Goal: Task Accomplishment & Management: Manage account settings

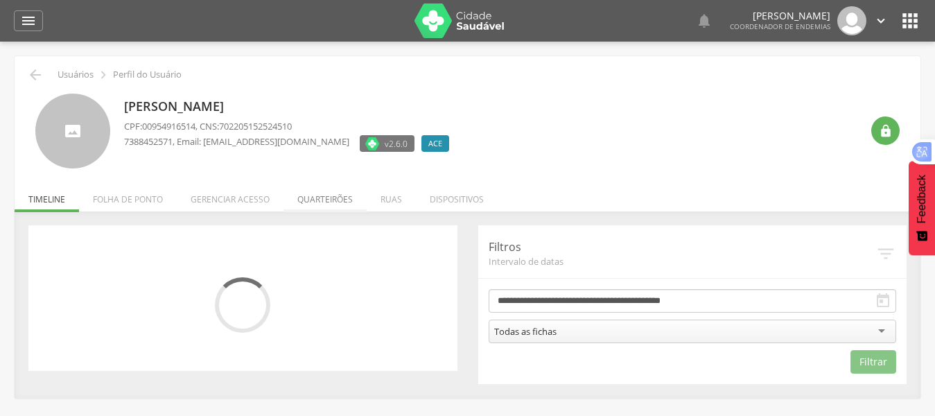
click at [324, 202] on li "Quarteirões" at bounding box center [324, 195] width 83 height 33
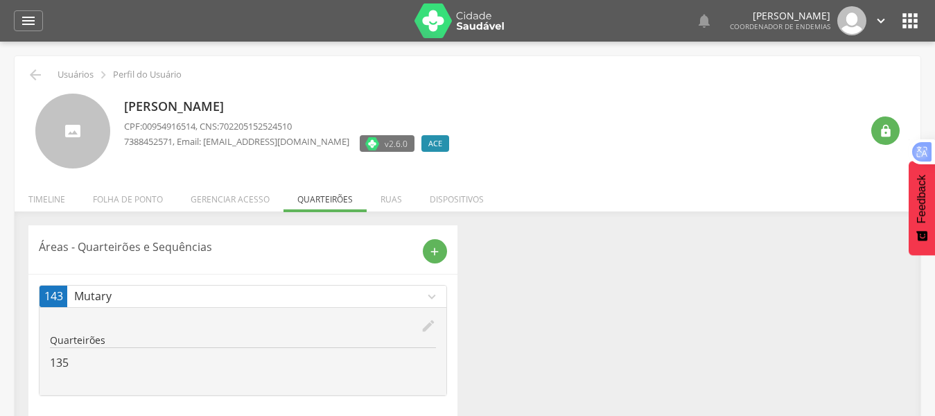
click at [430, 322] on icon "edit" at bounding box center [428, 325] width 15 height 15
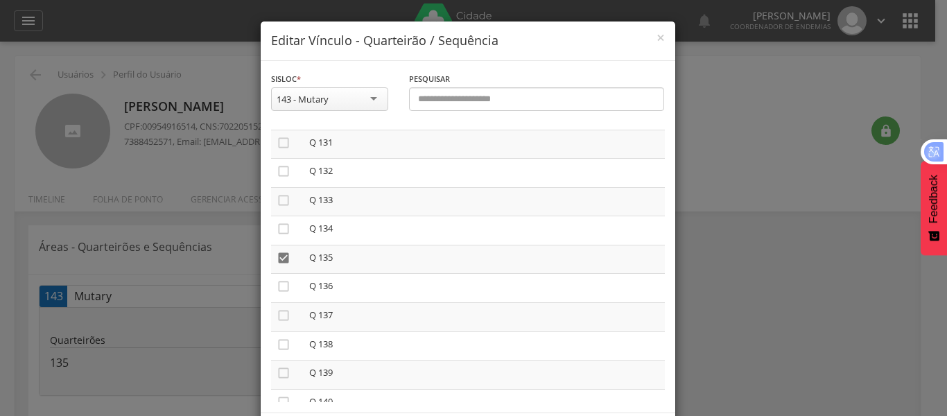
scroll to position [3835, 0]
click at [669, 374] on div "**********" at bounding box center [468, 239] width 416 height 437
click at [276, 303] on icon "" at bounding box center [283, 304] width 14 height 14
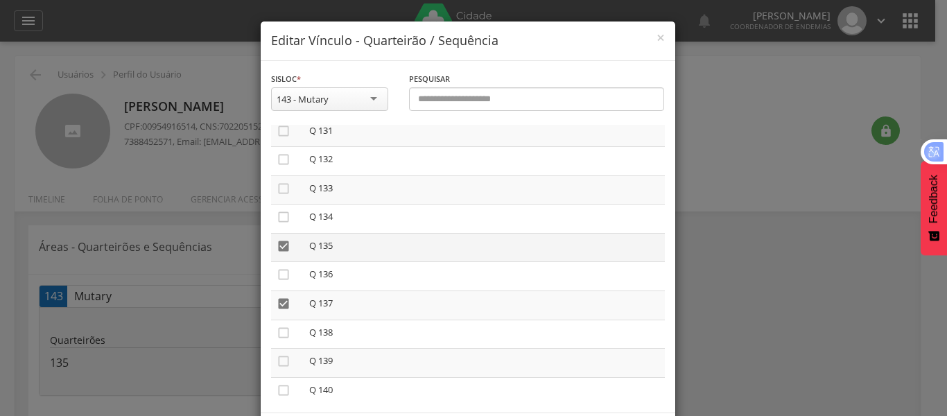
click at [276, 245] on icon "" at bounding box center [283, 246] width 14 height 14
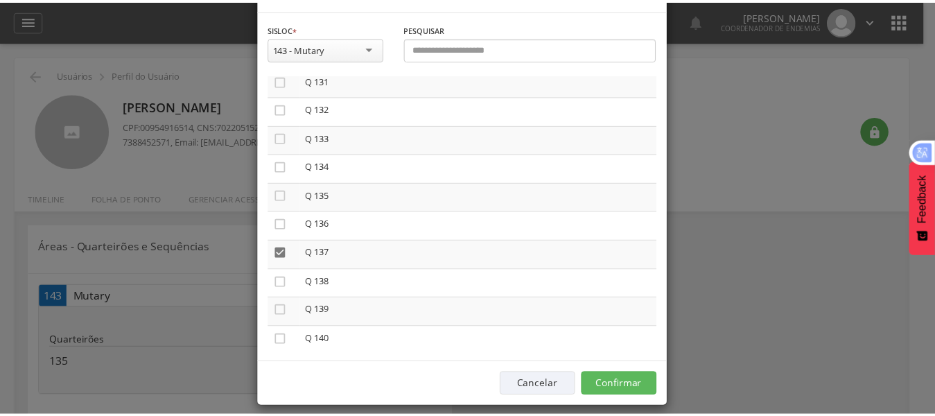
scroll to position [63, 0]
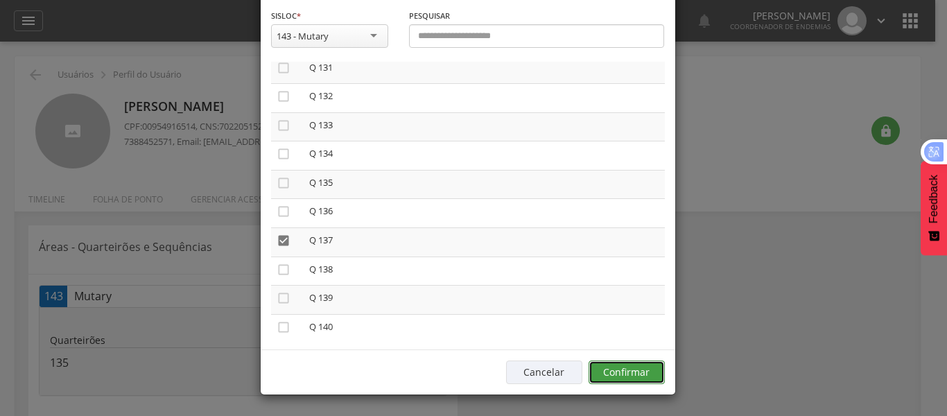
click at [630, 375] on button "Confirmar" at bounding box center [626, 372] width 76 height 24
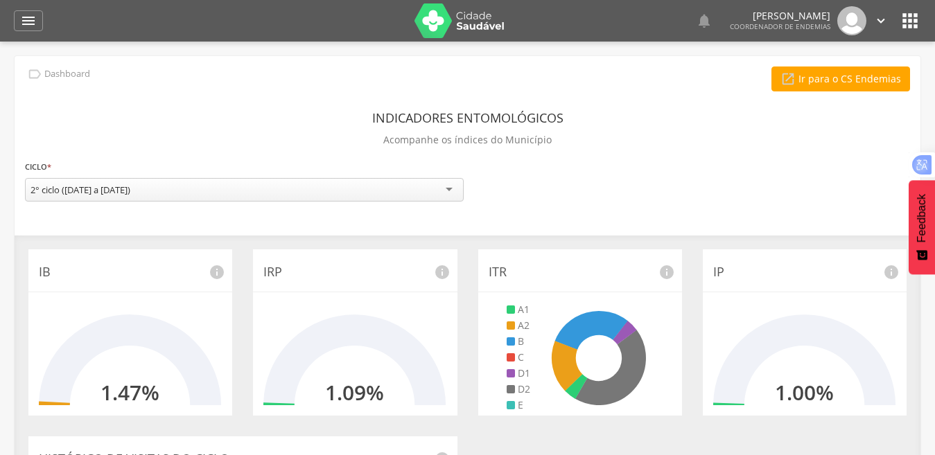
click at [918, 24] on icon "" at bounding box center [910, 21] width 22 height 22
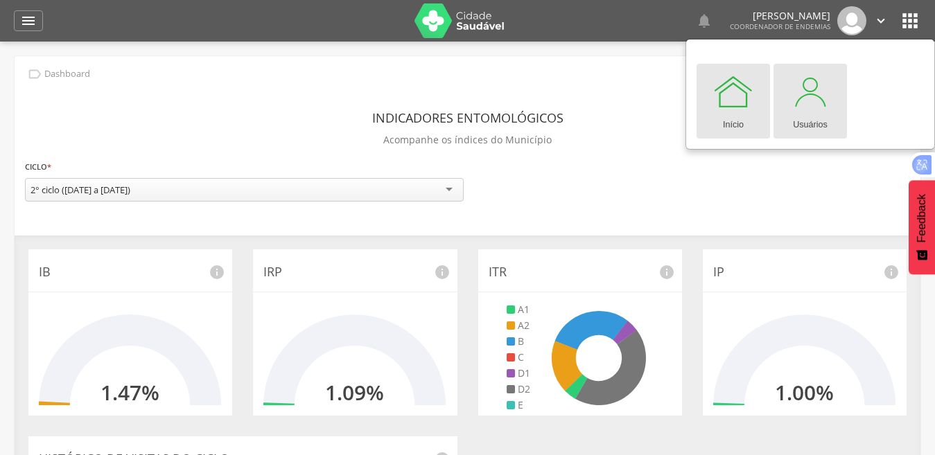
click at [805, 98] on div at bounding box center [810, 92] width 42 height 42
